Goal: Task Accomplishment & Management: Manage account settings

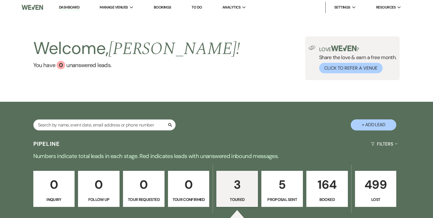
select select "5"
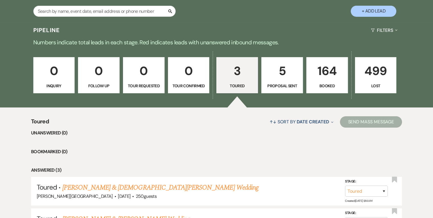
click at [321, 83] on p "Booked" at bounding box center [327, 86] width 34 height 6
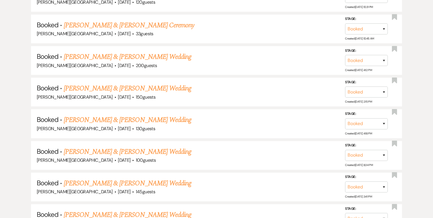
scroll to position [597, 0]
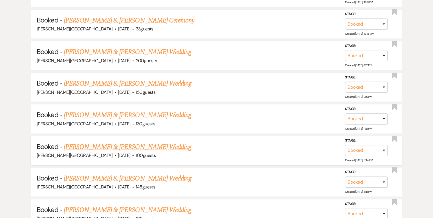
click at [149, 142] on link "[PERSON_NAME] & [PERSON_NAME] Wedding" at bounding box center [127, 147] width 127 height 10
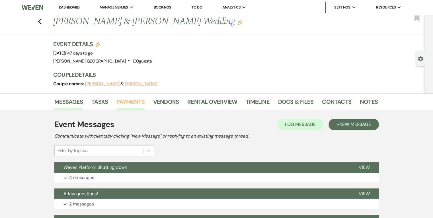
click at [125, 102] on link "Payments" at bounding box center [130, 103] width 28 height 13
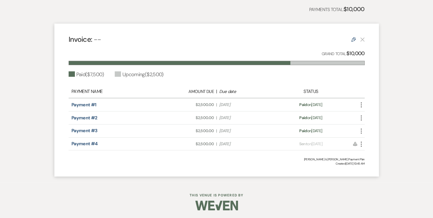
scroll to position [85, 0]
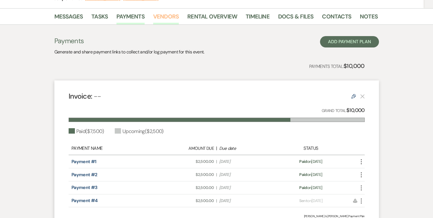
click at [169, 16] on link "Vendors" at bounding box center [166, 18] width 26 height 13
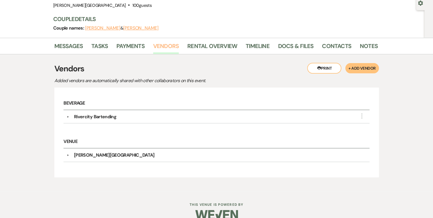
scroll to position [57, 0]
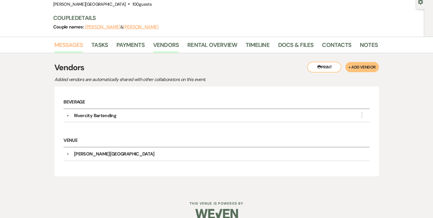
click at [60, 44] on link "Messages" at bounding box center [68, 46] width 29 height 13
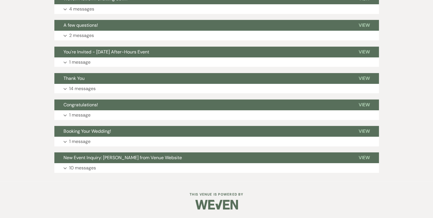
scroll to position [168, 0]
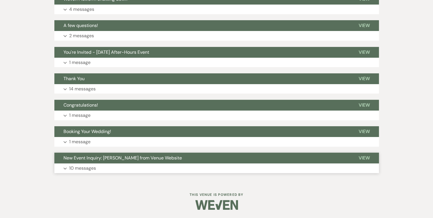
click at [93, 169] on p "10 messages" at bounding box center [82, 168] width 27 height 7
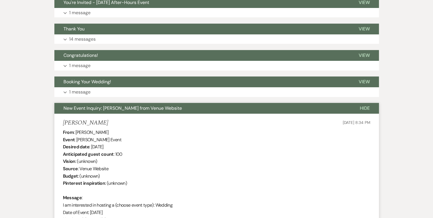
scroll to position [225, 0]
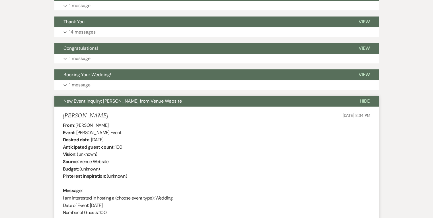
click at [62, 115] on li "[PERSON_NAME] [DATE] 8:34 PM From : [PERSON_NAME] Event : [PERSON_NAME] Event D…" at bounding box center [216, 201] width 324 height 188
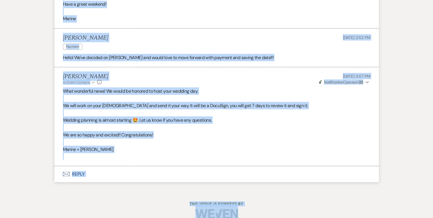
scroll to position [1053, 0]
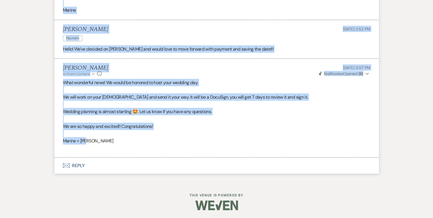
drag, startPoint x: 63, startPoint y: 116, endPoint x: 150, endPoint y: 141, distance: 90.2
copy ul "[PERSON_NAME] [DATE] 8:34 PM From : [PERSON_NAME] Event : [PERSON_NAME] Event D…"
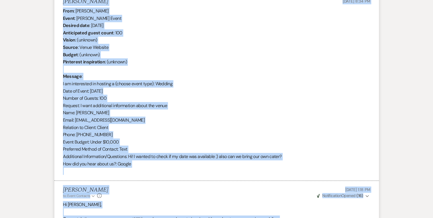
scroll to position [284, 0]
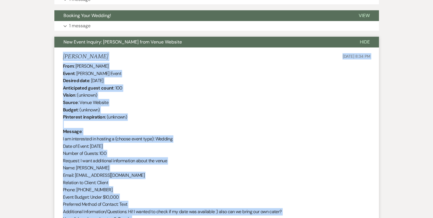
click at [83, 40] on span "New Event Inquiry: [PERSON_NAME] from Venue Website" at bounding box center [122, 42] width 118 height 6
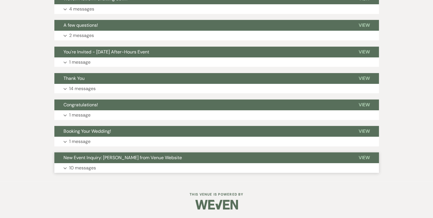
scroll to position [168, 0]
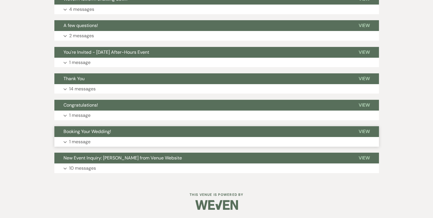
click at [80, 143] on p "1 message" at bounding box center [79, 141] width 21 height 7
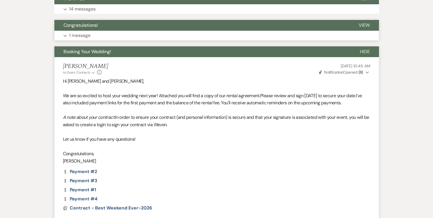
scroll to position [253, 0]
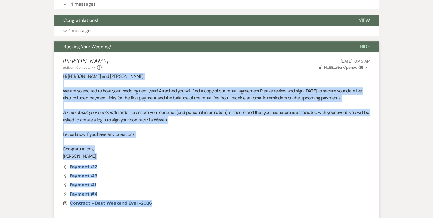
drag, startPoint x: 63, startPoint y: 76, endPoint x: 176, endPoint y: 204, distance: 170.5
click at [176, 204] on li "[PERSON_NAME] to: Event Contacts Expand Info [DATE] 10:45 AM Weven Check Notifi…" at bounding box center [216, 134] width 324 height 164
copy li "Hi [PERSON_NAME] and [PERSON_NAME], We are so excited to host your wedding next…"
click at [67, 49] on span "Booking Your Wedding!" at bounding box center [87, 47] width 48 height 6
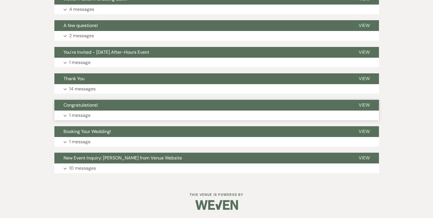
click at [80, 115] on p "1 message" at bounding box center [79, 115] width 21 height 7
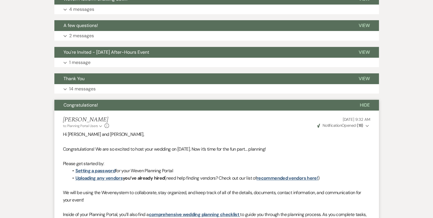
click at [89, 103] on span "Congratulations!" at bounding box center [80, 105] width 34 height 6
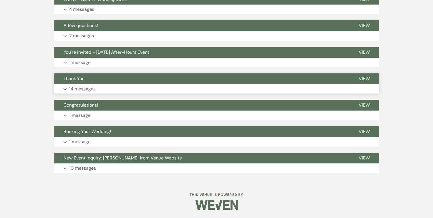
click at [84, 88] on p "14 messages" at bounding box center [82, 88] width 26 height 7
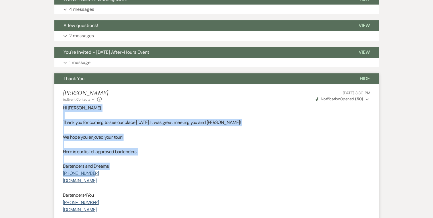
drag, startPoint x: 63, startPoint y: 108, endPoint x: 175, endPoint y: 176, distance: 131.1
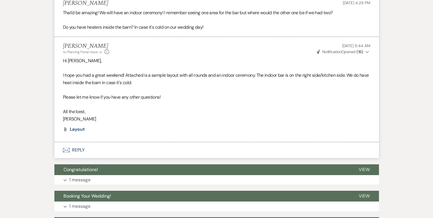
scroll to position [2291, 0]
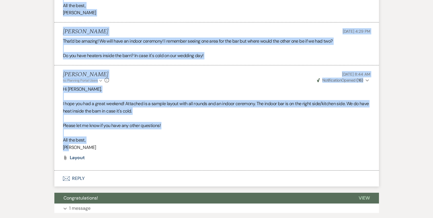
click at [187, 144] on p "[PERSON_NAME]" at bounding box center [216, 147] width 307 height 7
click at [184, 156] on div "Attach File Layout" at bounding box center [216, 158] width 307 height 5
copy ul "Lo Ipsum, Dolor sit ame consec ad eli sed doeiu tempo. In utl etdol magnaal eni…"
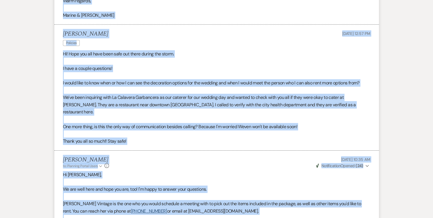
scroll to position [1779, 0]
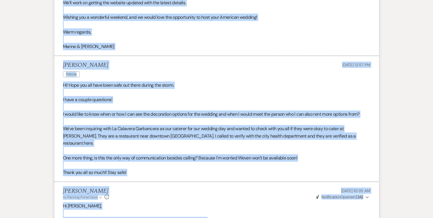
click at [205, 69] on div "[PERSON_NAME] Policies [DATE] 12:57 PM" at bounding box center [216, 70] width 307 height 17
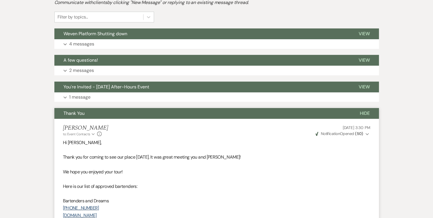
scroll to position [129, 0]
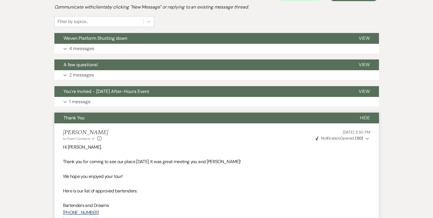
click at [74, 118] on span "Thank You" at bounding box center [73, 118] width 21 height 6
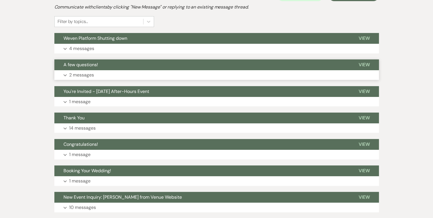
click at [87, 76] on p "2 messages" at bounding box center [81, 74] width 25 height 7
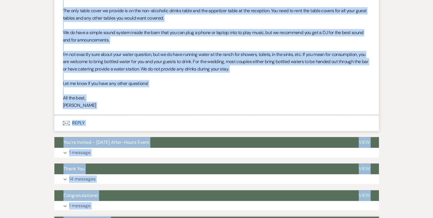
scroll to position [373, 0]
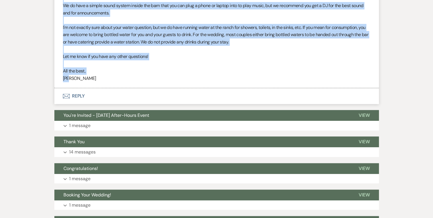
drag, startPoint x: 63, startPoint y: 78, endPoint x: 139, endPoint y: 80, distance: 76.8
copy ul "[PERSON_NAME] Event Details [DATE] 10:24 AM Hey! Hope all is well :) I have a f…"
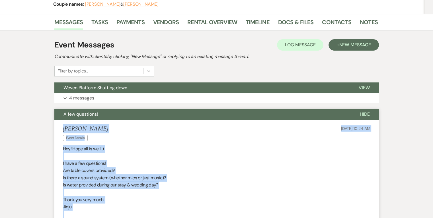
scroll to position [88, 0]
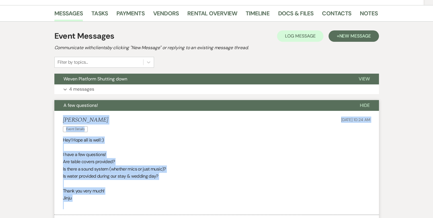
click at [65, 108] on span "A few questions!" at bounding box center [80, 105] width 34 height 6
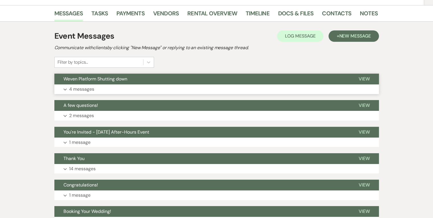
click at [81, 88] on p "4 messages" at bounding box center [81, 89] width 25 height 7
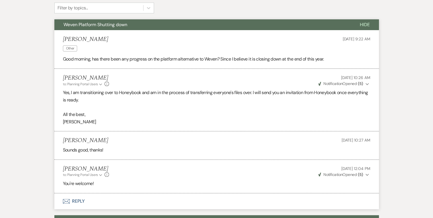
scroll to position [145, 0]
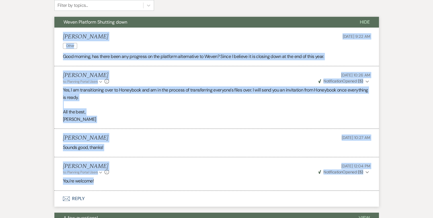
drag, startPoint x: 64, startPoint y: 36, endPoint x: 127, endPoint y: 179, distance: 156.6
click at [127, 179] on ul "[PERSON_NAME] Other [DATE] 9:22 AM Good morning, has there been any progress on…" at bounding box center [216, 109] width 324 height 163
copy ul "[PERSON_NAME] Other [DATE] 9:22 AM Good morning, has there been any progress on…"
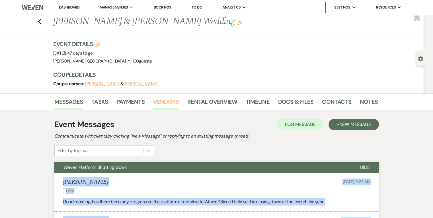
click at [161, 99] on link "Vendors" at bounding box center [166, 103] width 26 height 13
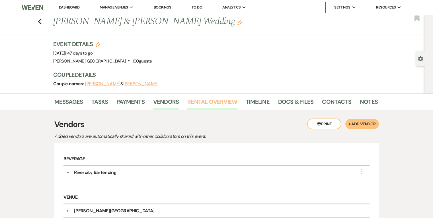
click at [217, 104] on link "Rental Overview" at bounding box center [212, 103] width 50 height 13
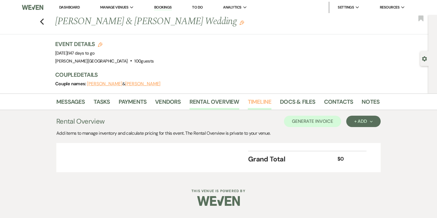
click at [263, 102] on link "Timeline" at bounding box center [260, 103] width 24 height 13
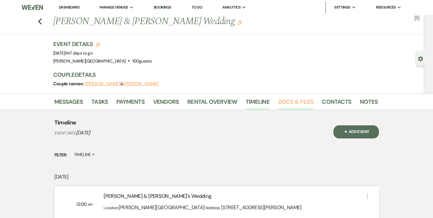
click at [283, 104] on link "Docs & Files" at bounding box center [295, 103] width 35 height 13
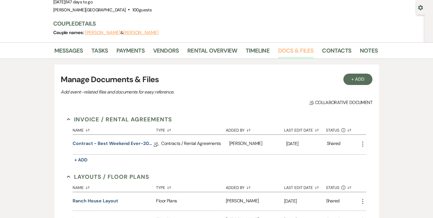
scroll to position [85, 0]
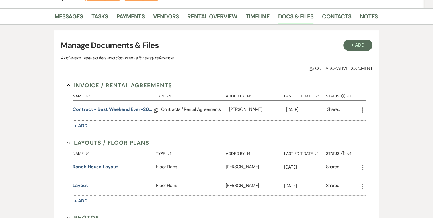
click at [361, 108] on icon "More" at bounding box center [362, 110] width 7 height 7
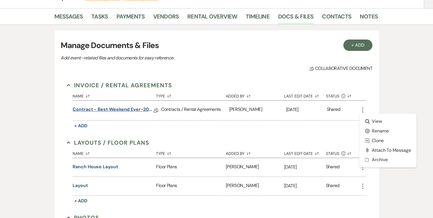
click at [140, 110] on link "Contract - Best Weekend Ever-2026" at bounding box center [113, 110] width 81 height 9
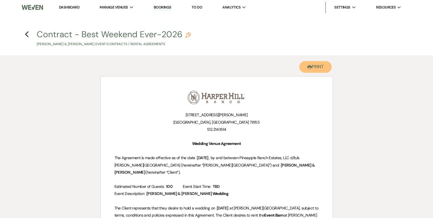
click at [325, 68] on button "Printer Print" at bounding box center [315, 67] width 33 height 12
click at [27, 34] on use "button" at bounding box center [27, 34] width 4 height 6
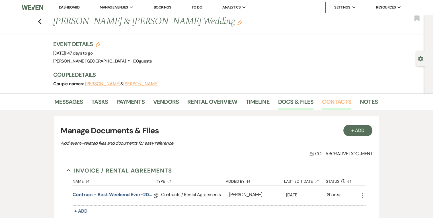
click at [326, 100] on link "Contacts" at bounding box center [336, 103] width 29 height 13
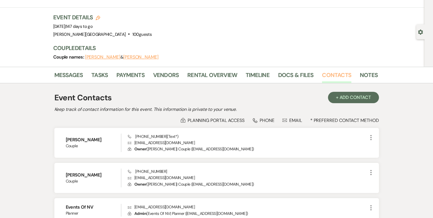
scroll to position [24, 0]
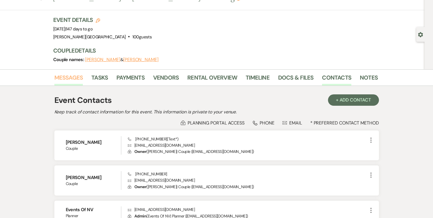
click at [67, 78] on link "Messages" at bounding box center [68, 79] width 29 height 13
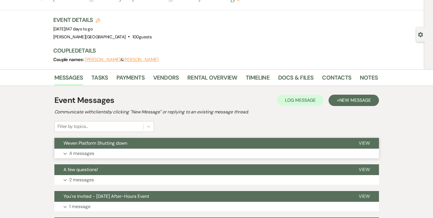
click at [81, 156] on p "4 messages" at bounding box center [81, 153] width 25 height 7
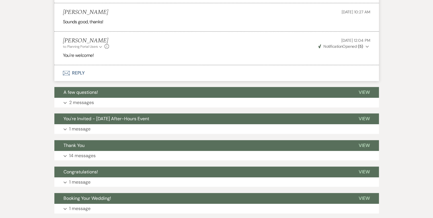
scroll to position [338, 0]
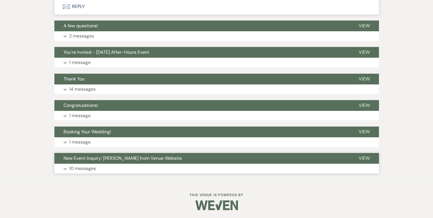
click at [90, 169] on p "10 messages" at bounding box center [82, 168] width 27 height 7
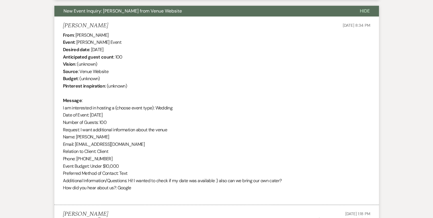
scroll to position [425, 0]
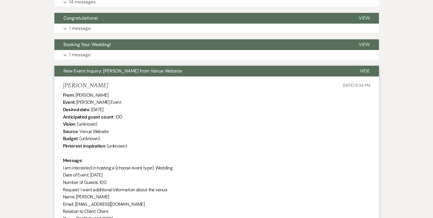
click at [85, 73] on span "New Event Inquiry: [PERSON_NAME] from Venue Website" at bounding box center [122, 71] width 118 height 6
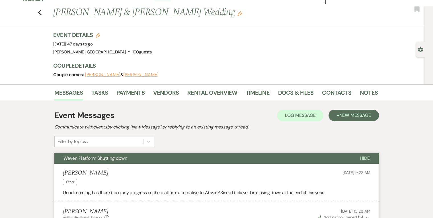
scroll to position [0, 0]
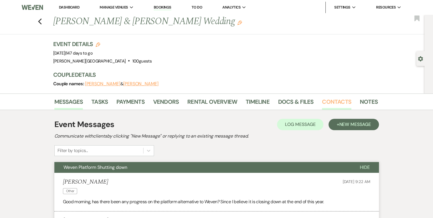
click at [333, 102] on link "Contacts" at bounding box center [336, 103] width 29 height 13
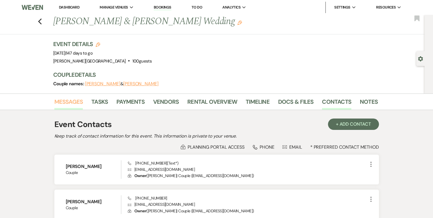
click at [73, 98] on link "Messages" at bounding box center [68, 103] width 29 height 13
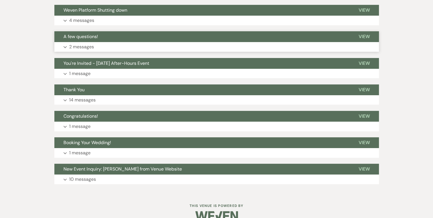
scroll to position [168, 0]
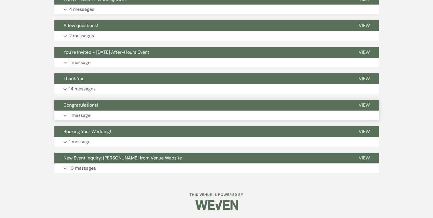
click at [82, 116] on p "1 message" at bounding box center [79, 115] width 21 height 7
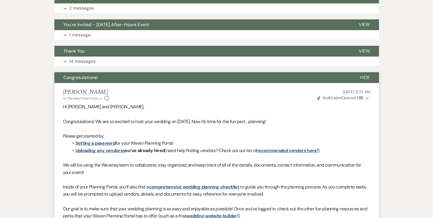
scroll to position [140, 0]
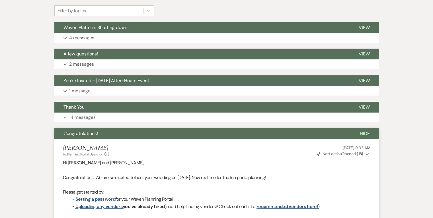
click at [77, 132] on span "Congratulations!" at bounding box center [80, 134] width 34 height 6
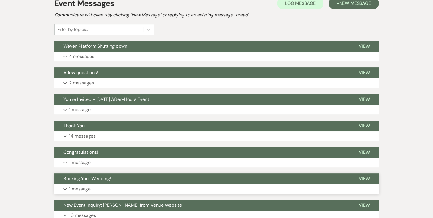
scroll to position [168, 0]
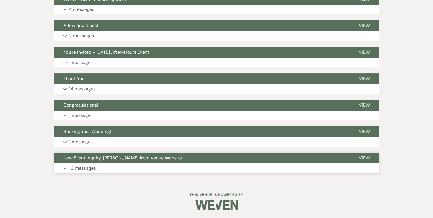
click at [84, 171] on p "10 messages" at bounding box center [82, 168] width 27 height 7
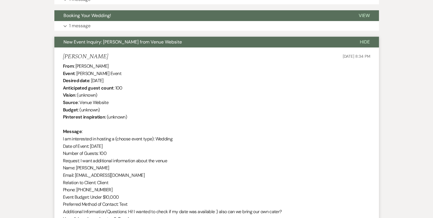
scroll to position [228, 0]
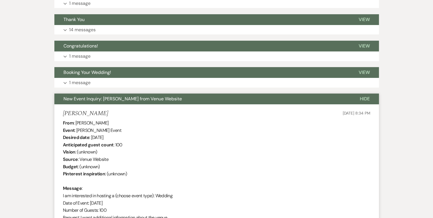
click at [77, 100] on span "New Event Inquiry: [PERSON_NAME] from Venue Website" at bounding box center [122, 99] width 118 height 6
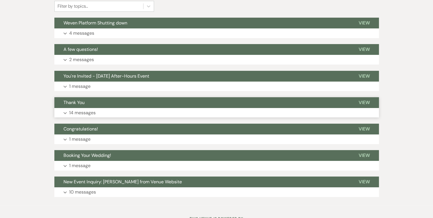
scroll to position [140, 0]
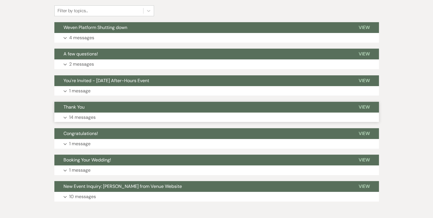
click at [77, 107] on span "Thank You" at bounding box center [73, 107] width 21 height 6
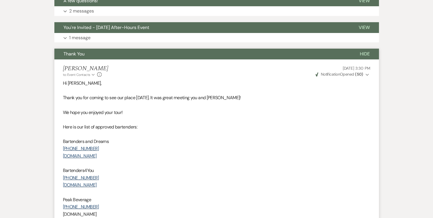
scroll to position [112, 0]
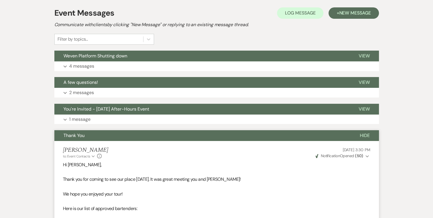
click at [81, 136] on span "Thank You" at bounding box center [73, 136] width 21 height 6
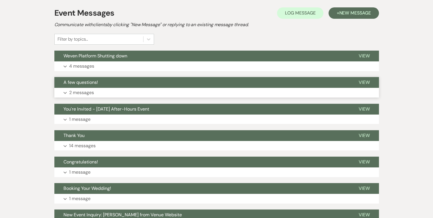
click at [84, 93] on p "2 messages" at bounding box center [81, 92] width 25 height 7
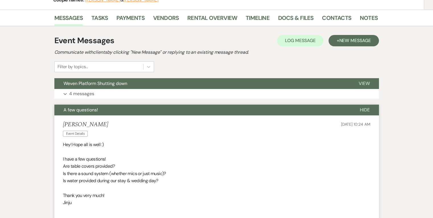
scroll to position [83, 0]
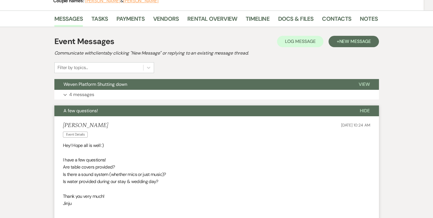
click at [79, 128] on h5 "[PERSON_NAME]" at bounding box center [85, 125] width 45 height 7
click at [84, 110] on span "A few questions!" at bounding box center [80, 111] width 34 height 6
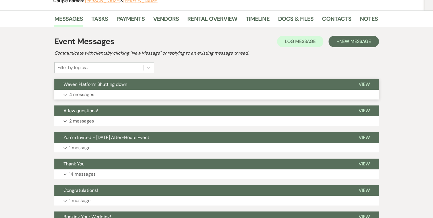
click at [85, 96] on p "4 messages" at bounding box center [81, 94] width 25 height 7
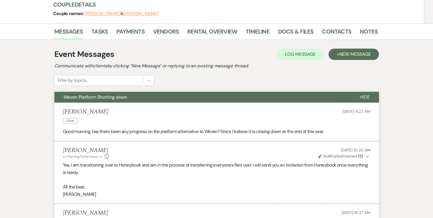
scroll to position [0, 0]
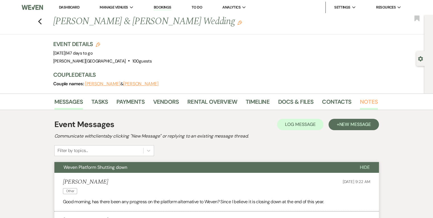
click at [370, 102] on link "Notes" at bounding box center [369, 103] width 18 height 13
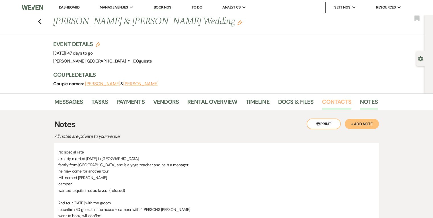
click at [329, 101] on link "Contacts" at bounding box center [336, 103] width 29 height 13
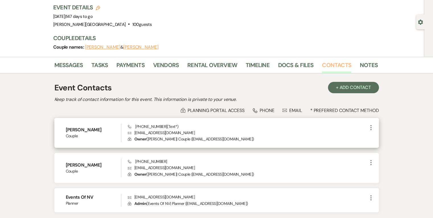
scroll to position [57, 0]
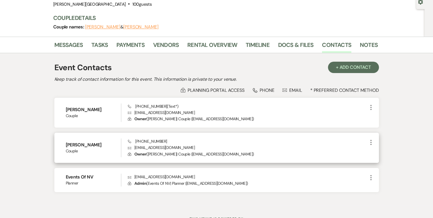
click at [370, 142] on icon "More" at bounding box center [370, 142] width 7 height 7
click at [383, 152] on button "Pencil Edit" at bounding box center [384, 154] width 34 height 10
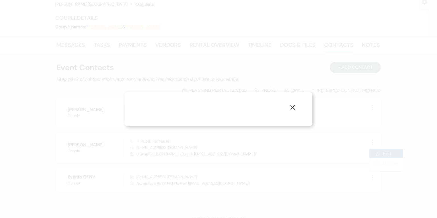
select select "1"
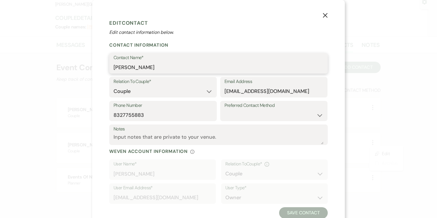
drag, startPoint x: 160, startPoint y: 69, endPoint x: 142, endPoint y: 66, distance: 17.9
click at [142, 66] on input "[PERSON_NAME]" at bounding box center [218, 67] width 210 height 11
type input "[PERSON_NAME]"
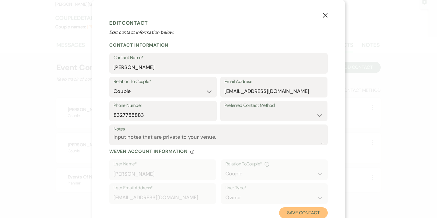
click at [294, 214] on button "Save Contact" at bounding box center [303, 212] width 49 height 11
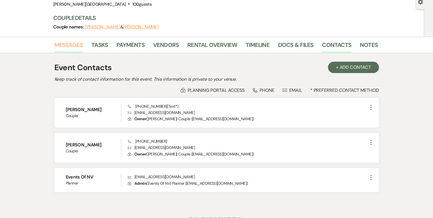
click at [67, 42] on link "Messages" at bounding box center [68, 46] width 29 height 13
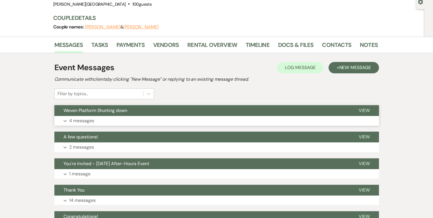
click at [78, 121] on p "4 messages" at bounding box center [81, 120] width 25 height 7
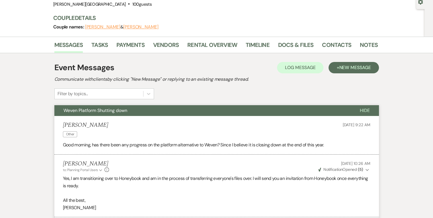
click at [74, 112] on span "Weven Platform Shutting down" at bounding box center [95, 111] width 64 height 6
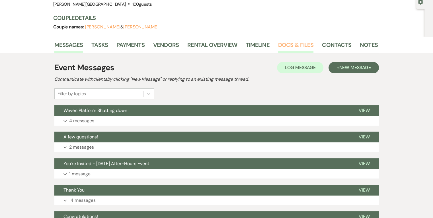
click at [292, 46] on link "Docs & Files" at bounding box center [295, 46] width 35 height 13
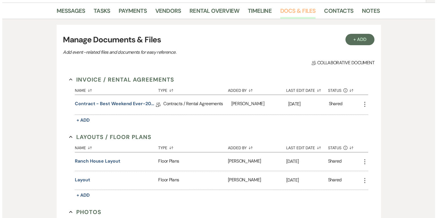
scroll to position [114, 0]
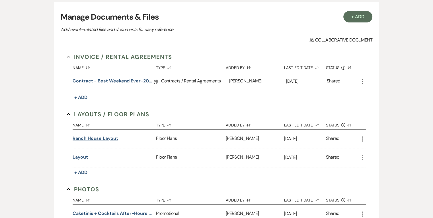
click at [108, 139] on button "Ranch House Layout" at bounding box center [96, 138] width 46 height 7
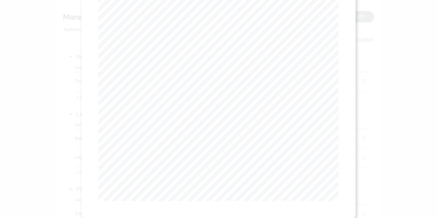
scroll to position [0, 0]
click at [161, 19] on button "Next Next" at bounding box center [168, 20] width 15 height 5
click at [336, 15] on icon "X" at bounding box center [335, 15] width 5 height 5
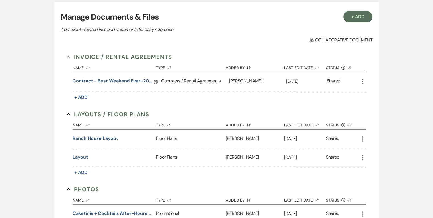
click at [79, 157] on button "Layout" at bounding box center [80, 157] width 15 height 7
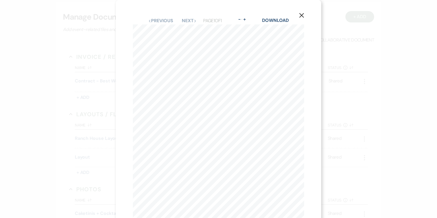
click at [299, 18] on button "X" at bounding box center [301, 15] width 9 height 10
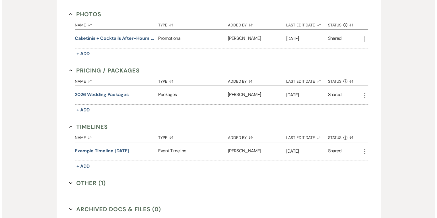
scroll to position [284, 0]
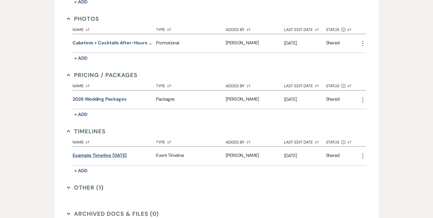
click at [124, 152] on button "Example timeline [DATE]" at bounding box center [100, 155] width 54 height 7
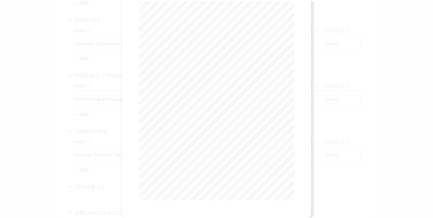
scroll to position [0, 0]
click at [280, 18] on link "Download" at bounding box center [271, 20] width 26 height 6
click at [297, 14] on button "X" at bounding box center [294, 15] width 9 height 10
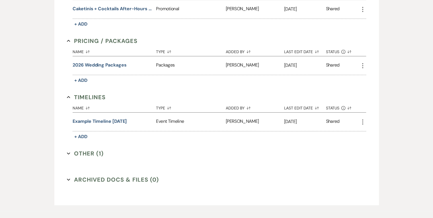
scroll to position [341, 0]
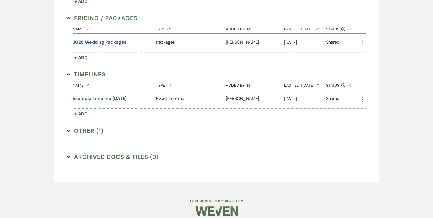
click at [82, 130] on button "Other (1) Expand" at bounding box center [85, 131] width 37 height 9
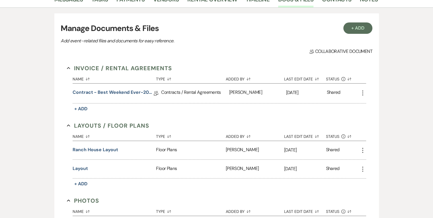
scroll to position [15, 0]
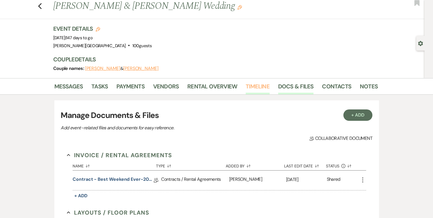
click at [262, 87] on link "Timeline" at bounding box center [257, 88] width 24 height 13
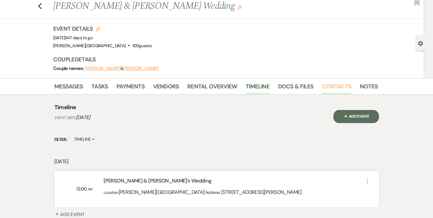
click at [329, 86] on link "Contacts" at bounding box center [336, 88] width 29 height 13
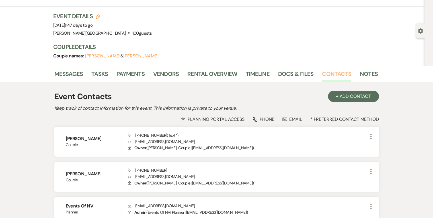
scroll to position [15, 0]
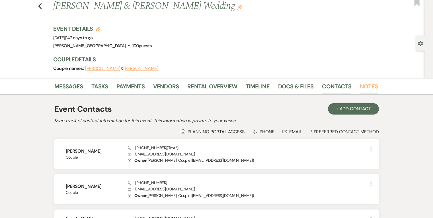
click at [364, 88] on link "Notes" at bounding box center [369, 88] width 18 height 13
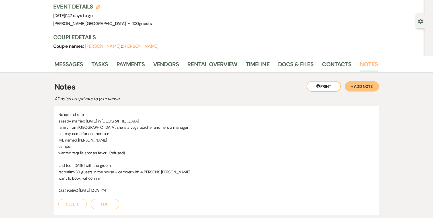
scroll to position [72, 0]
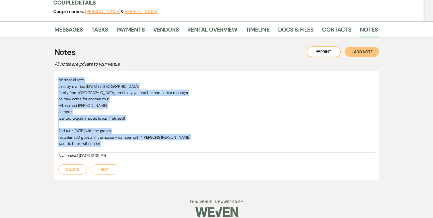
drag, startPoint x: 59, startPoint y: 79, endPoint x: 146, endPoint y: 149, distance: 112.4
click at [146, 149] on div "No special rate already married [DATE] in [GEOGRAPHIC_DATA] family from [GEOGRA…" at bounding box center [216, 115] width 316 height 76
copy div "No special rate already married [DATE] in [GEOGRAPHIC_DATA] family from [GEOGRA…"
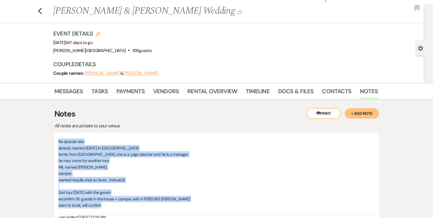
scroll to position [0, 0]
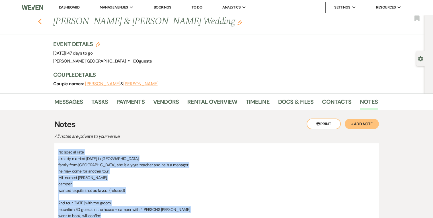
click at [42, 20] on use "button" at bounding box center [40, 21] width 4 height 6
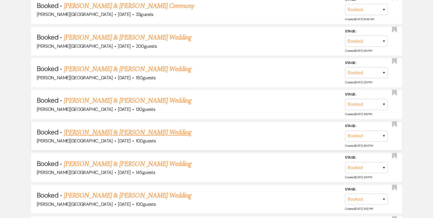
scroll to position [626, 0]
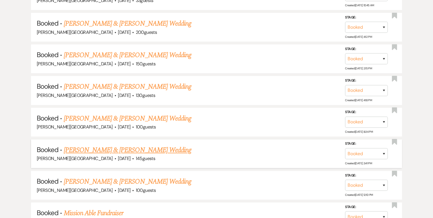
click at [154, 145] on link "[PERSON_NAME] & [PERSON_NAME] Wedding" at bounding box center [127, 150] width 127 height 10
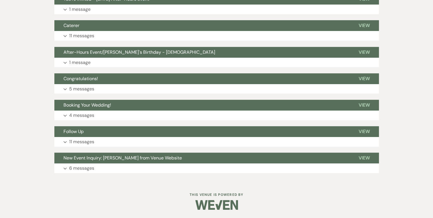
scroll to position [168, 0]
click at [90, 168] on p "6 messages" at bounding box center [81, 168] width 25 height 7
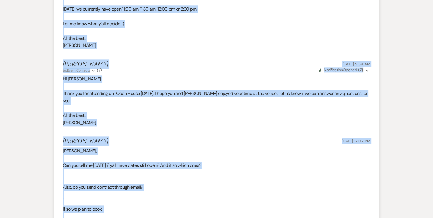
scroll to position [796, 0]
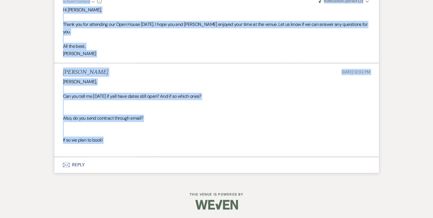
drag, startPoint x: 63, startPoint y: 97, endPoint x: 159, endPoint y: 145, distance: 107.6
copy ul "From : [PERSON_NAME] Event : [PERSON_NAME] Event Desired date : [DATE] Anticipa…"
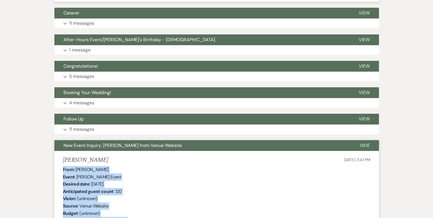
scroll to position [227, 0]
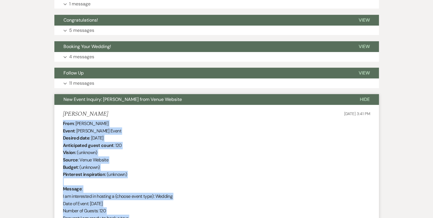
click at [92, 99] on span "New Event Inquiry: [PERSON_NAME] from Venue Website" at bounding box center [122, 99] width 118 height 6
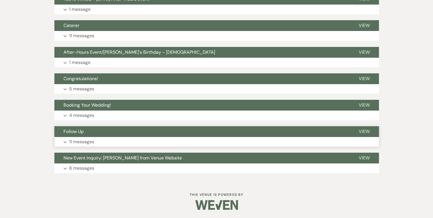
click at [85, 143] on p "11 messages" at bounding box center [81, 141] width 25 height 7
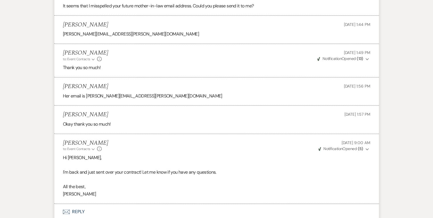
scroll to position [814, 0]
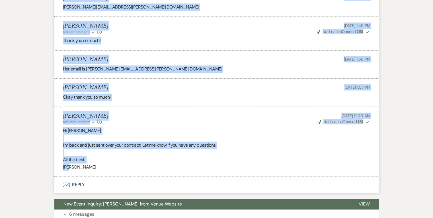
drag, startPoint x: 63, startPoint y: 61, endPoint x: 151, endPoint y: 169, distance: 139.8
copy ul "Loremi Do Sitam co: Adipi Elitsedd Eiusmo Temp Inc 82, 7510, 7:42 UT Labor Etdo…"
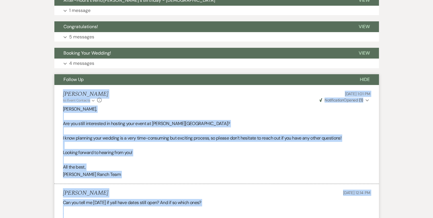
scroll to position [216, 0]
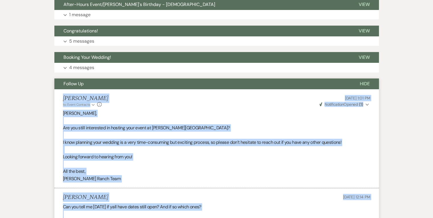
click at [68, 85] on span "Follow Up" at bounding box center [73, 84] width 20 height 6
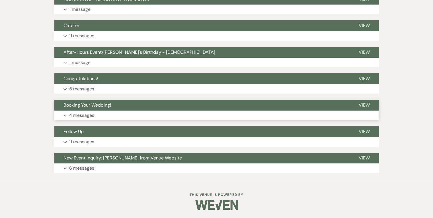
click at [89, 115] on p "4 messages" at bounding box center [81, 115] width 25 height 7
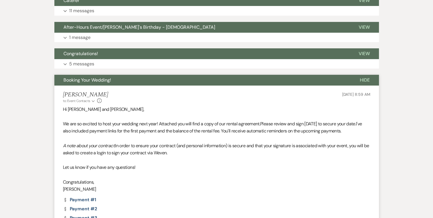
scroll to position [197, 0]
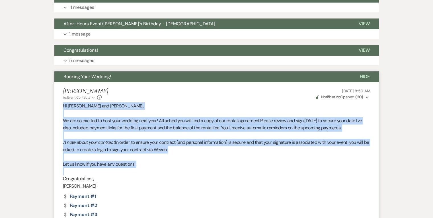
drag, startPoint x: 63, startPoint y: 106, endPoint x: 130, endPoint y: 169, distance: 92.4
click at [130, 169] on div "Hi [PERSON_NAME] and [PERSON_NAME], We are so excited to host your wedding next…" at bounding box center [216, 145] width 307 height 87
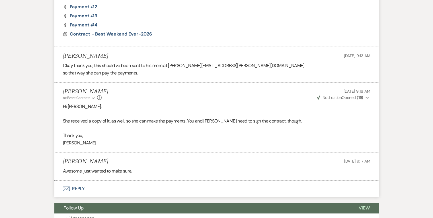
scroll to position [396, 0]
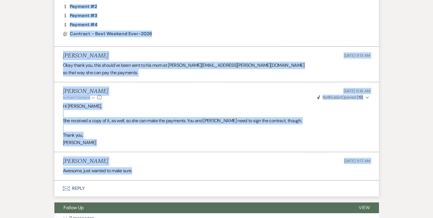
click at [169, 170] on div "Awesome, just wanted to make sure." at bounding box center [216, 170] width 307 height 7
copy ul "Lo Ipsumd sit Ametcon, Ad eli se doeiusm te inci utla etdolor magn aliq! Enimad…"
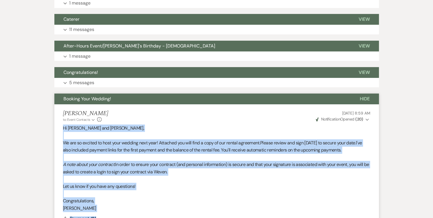
scroll to position [168, 0]
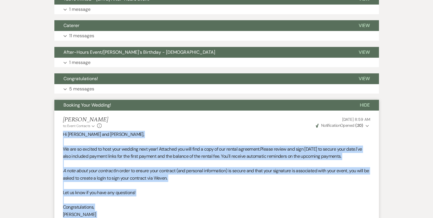
click at [71, 106] on span "Booking Your Wedding!" at bounding box center [87, 105] width 48 height 6
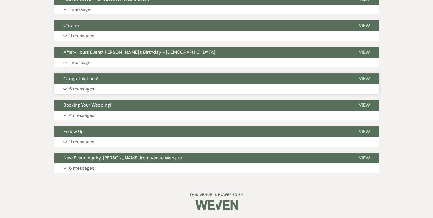
click at [65, 88] on icon "Expand" at bounding box center [64, 89] width 3 height 2
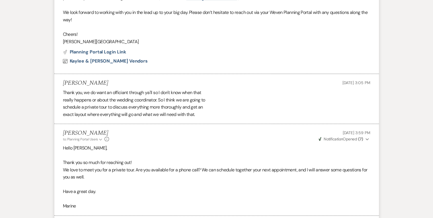
scroll to position [396, 0]
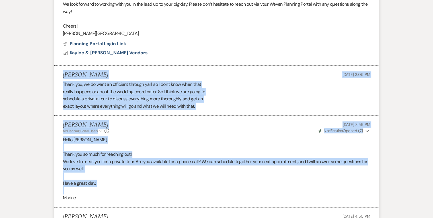
drag, startPoint x: 63, startPoint y: 74, endPoint x: 179, endPoint y: 189, distance: 164.3
click at [179, 189] on ul "[PERSON_NAME] to: Planning Portal Users Expand Info [DATE] 2:00 PM Weven Check …" at bounding box center [216, 161] width 324 height 609
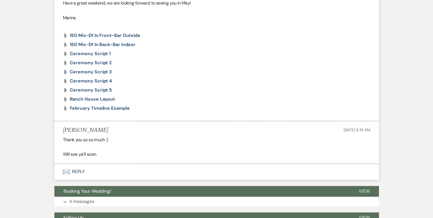
scroll to position [709, 0]
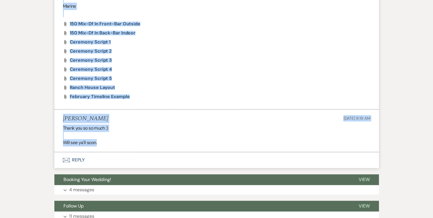
click at [135, 146] on div "Thank you so so much :) Will see ya'll soon." at bounding box center [216, 136] width 307 height 22
copy ul "[PERSON_NAME] [DATE] 3:05 PM Thank you, we do want an officiant through ya'll s…"
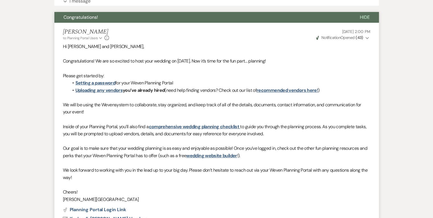
scroll to position [112, 0]
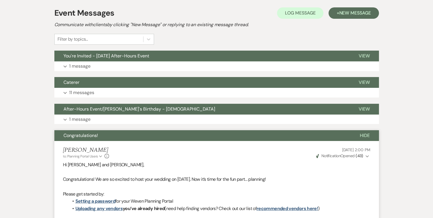
click at [80, 135] on span "Congratulations!" at bounding box center [80, 136] width 34 height 6
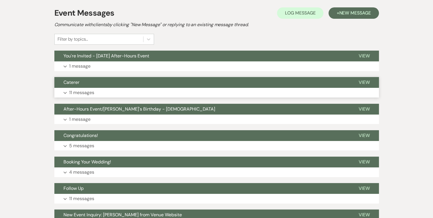
click at [79, 92] on p "11 messages" at bounding box center [81, 92] width 25 height 7
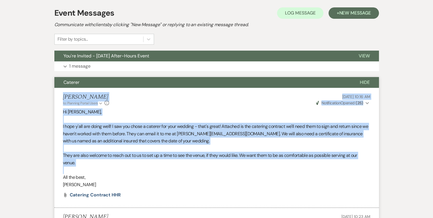
drag, startPoint x: 64, startPoint y: 96, endPoint x: 164, endPoint y: 170, distance: 124.1
click at [164, 170] on li "[PERSON_NAME] to: Planning Portal Users Expand Info [DATE] 10:16 AM Weven Check…" at bounding box center [216, 148] width 324 height 120
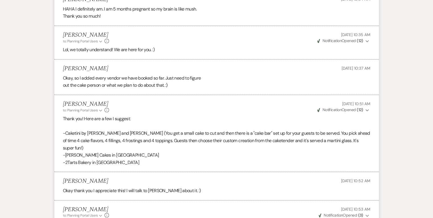
scroll to position [538, 0]
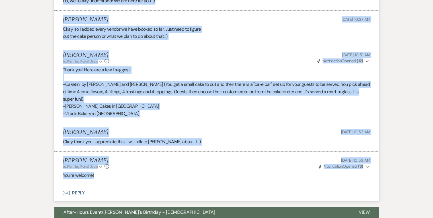
click at [132, 172] on p "You're welcome!" at bounding box center [216, 175] width 307 height 7
click at [123, 172] on p "You're welcome!" at bounding box center [216, 175] width 307 height 7
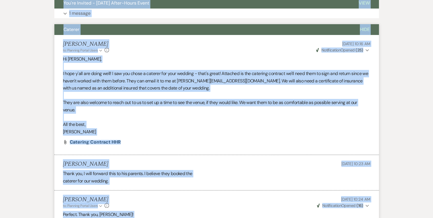
scroll to position [157, 0]
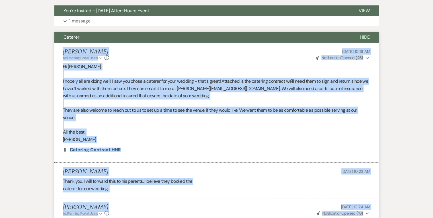
drag, startPoint x: 102, startPoint y: 168, endPoint x: 63, endPoint y: 53, distance: 120.9
click at [68, 37] on span "Caterer" at bounding box center [71, 37] width 16 height 6
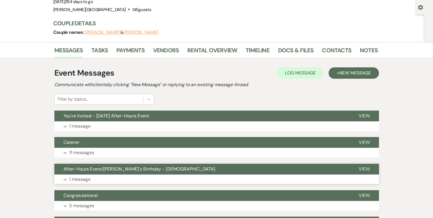
scroll to position [43, 0]
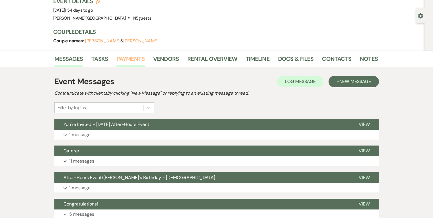
click at [131, 56] on link "Payments" at bounding box center [130, 60] width 28 height 13
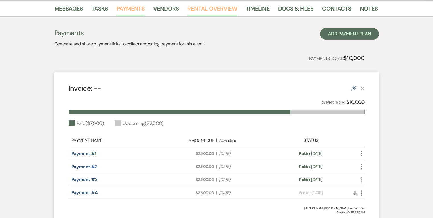
scroll to position [28, 0]
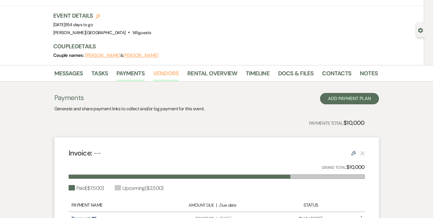
click at [164, 73] on link "Vendors" at bounding box center [166, 75] width 26 height 13
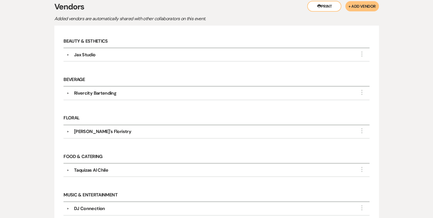
scroll to position [112, 0]
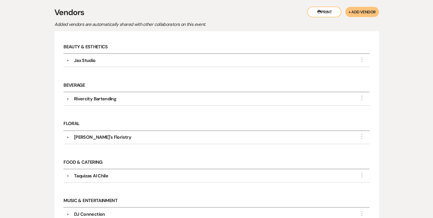
click at [78, 60] on div "Jax Studio" at bounding box center [85, 60] width 22 height 7
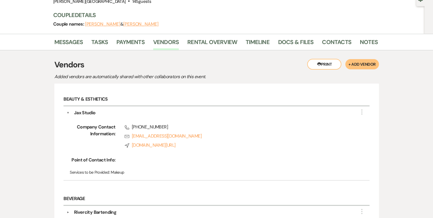
scroll to position [117, 0]
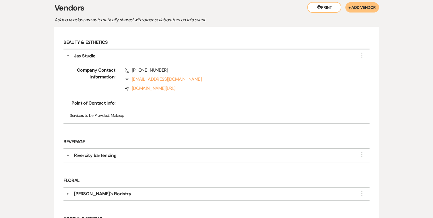
click at [86, 156] on div "Rivercity Bartending" at bounding box center [95, 155] width 42 height 7
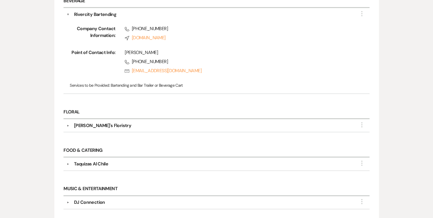
scroll to position [259, 0]
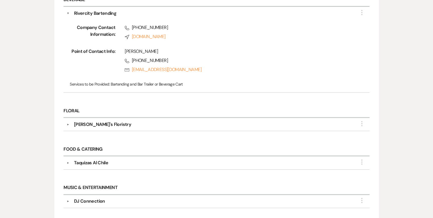
click at [100, 124] on div "[PERSON_NAME]'s Floristry" at bounding box center [102, 124] width 57 height 7
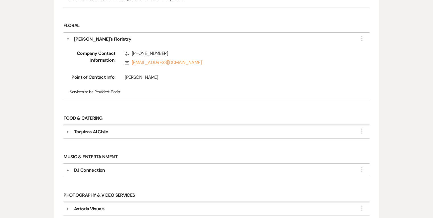
scroll to position [373, 0]
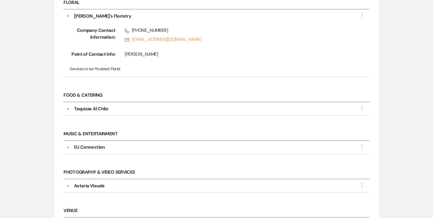
click at [99, 127] on div "Beauty & Esthetics ▼ Jax Studio More Company Contact Information: Phone [PHONE_…" at bounding box center [216, 11] width 324 height 470
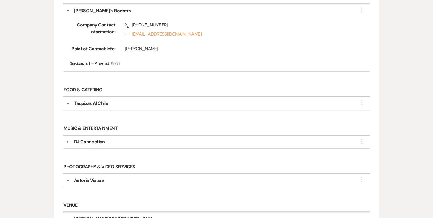
click at [95, 102] on div "Taquizas Al Chile" at bounding box center [91, 103] width 34 height 7
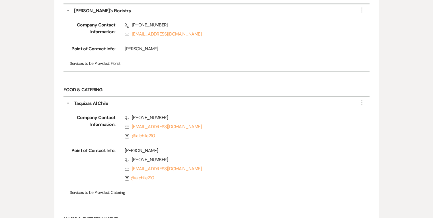
scroll to position [430, 0]
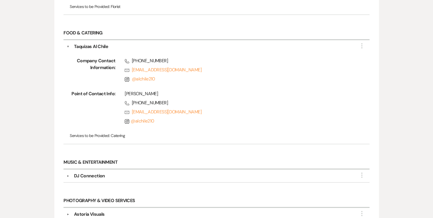
click at [94, 175] on div "DJ Connection" at bounding box center [89, 176] width 31 height 7
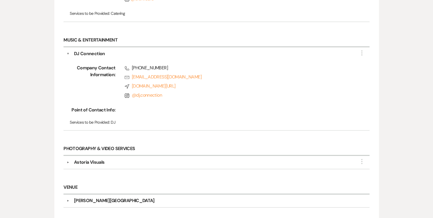
scroll to position [572, 0]
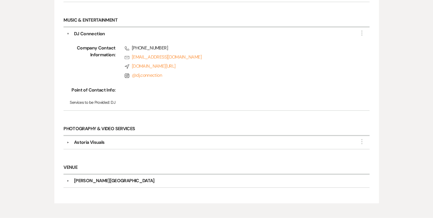
click at [84, 141] on div "Astoria Visuals" at bounding box center [89, 142] width 30 height 7
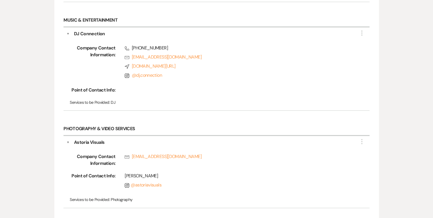
scroll to position [657, 0]
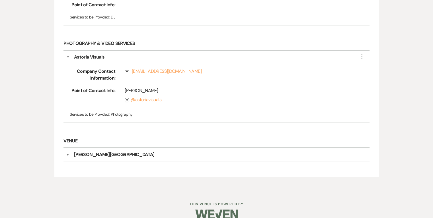
click at [93, 152] on div "[PERSON_NAME][GEOGRAPHIC_DATA]" at bounding box center [114, 154] width 81 height 7
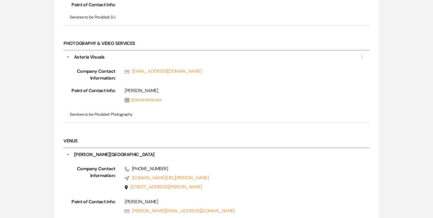
click at [84, 151] on div "[PERSON_NAME][GEOGRAPHIC_DATA]" at bounding box center [114, 154] width 81 height 7
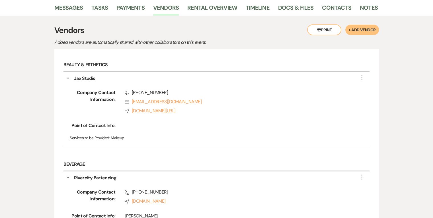
scroll to position [60, 0]
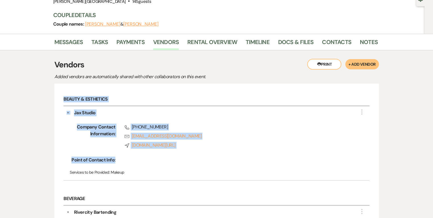
drag, startPoint x: 64, startPoint y: 99, endPoint x: 189, endPoint y: 158, distance: 138.1
click at [189, 158] on div "Beauty & Esthetics ▼ Jax Studio More Company Contact Information: Phone [PHONE_…" at bounding box center [216, 140] width 311 height 100
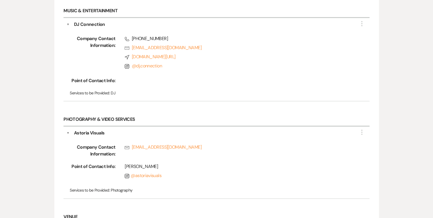
scroll to position [629, 0]
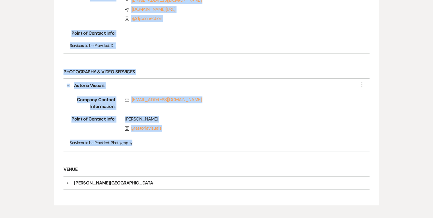
click at [158, 140] on p "Services to be Provided: Photography" at bounding box center [216, 143] width 293 height 6
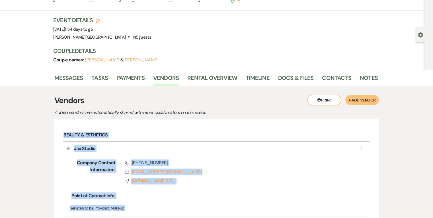
scroll to position [0, 0]
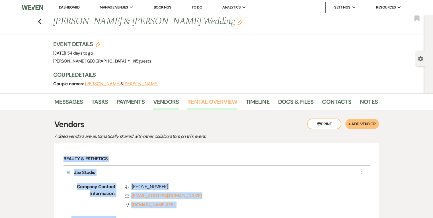
click at [222, 100] on link "Rental Overview" at bounding box center [212, 103] width 50 height 13
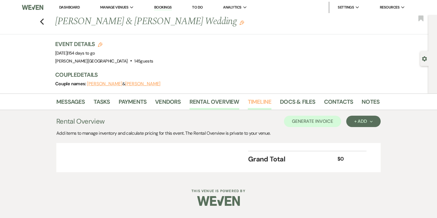
click at [254, 102] on link "Timeline" at bounding box center [260, 103] width 24 height 13
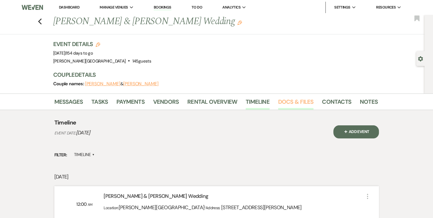
click at [299, 102] on link "Docs & Files" at bounding box center [295, 103] width 35 height 13
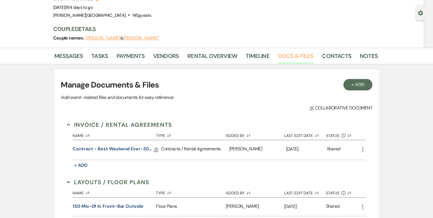
scroll to position [57, 0]
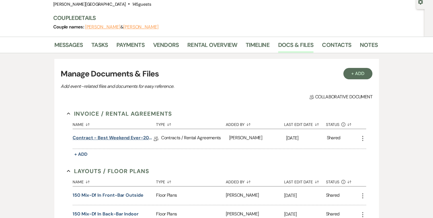
click at [135, 137] on link "Contract - Best Weekend Ever-2026" at bounding box center [113, 139] width 81 height 9
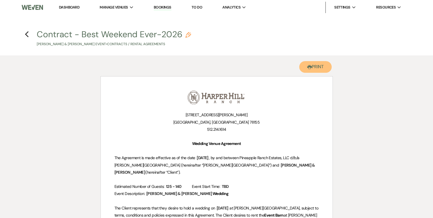
click at [319, 66] on button "Printer Print" at bounding box center [315, 67] width 33 height 12
click at [26, 34] on icon "Previous" at bounding box center [27, 34] width 4 height 7
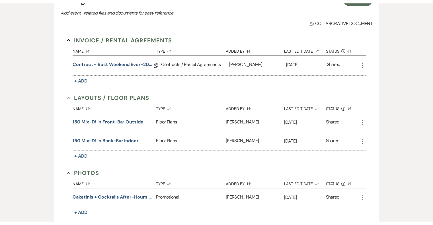
scroll to position [90, 0]
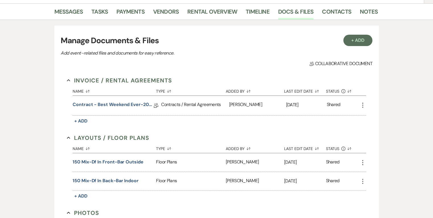
click at [362, 162] on icon "More" at bounding box center [362, 162] width 7 height 7
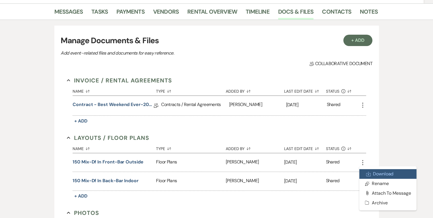
click at [373, 173] on link "Download Download" at bounding box center [387, 174] width 57 height 10
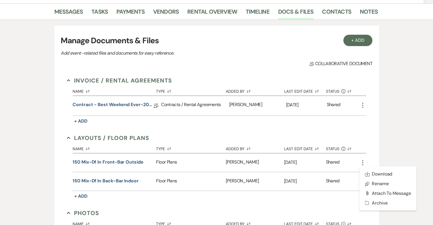
click at [345, 186] on div "Shared" at bounding box center [342, 181] width 33 height 18
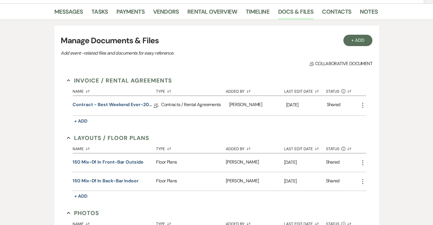
click at [364, 181] on icon "More" at bounding box center [362, 181] width 7 height 7
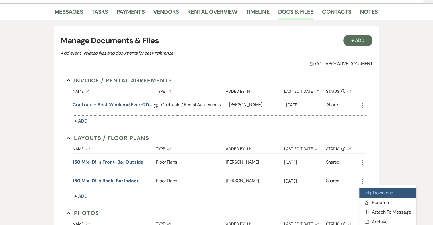
click at [375, 191] on link "Download Download" at bounding box center [387, 193] width 57 height 10
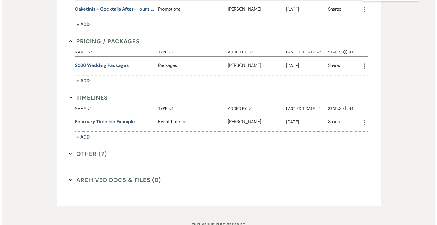
scroll to position [339, 0]
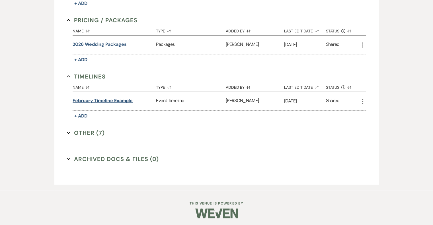
click at [117, 99] on button "February timeline example" at bounding box center [103, 100] width 60 height 7
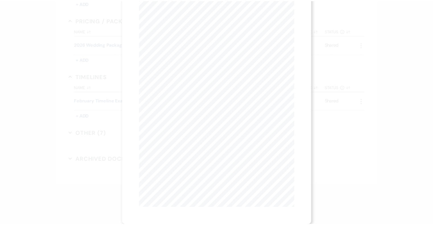
scroll to position [0, 0]
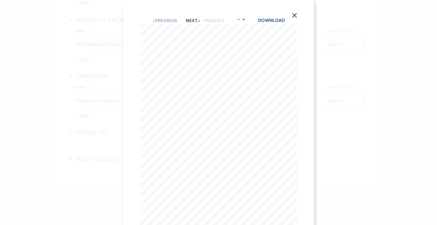
click at [294, 16] on use "button" at bounding box center [294, 15] width 5 height 5
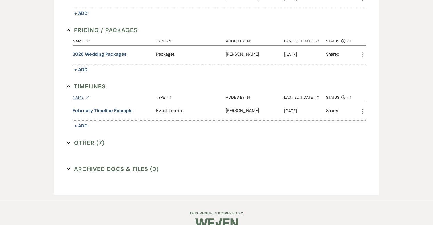
scroll to position [339, 0]
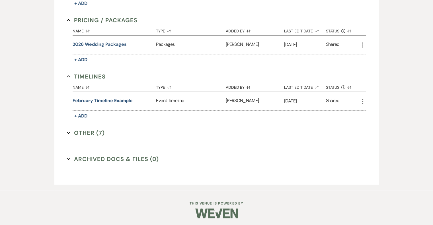
click at [88, 132] on button "Other (7) Expand" at bounding box center [86, 133] width 38 height 9
